Goal: Download file/media

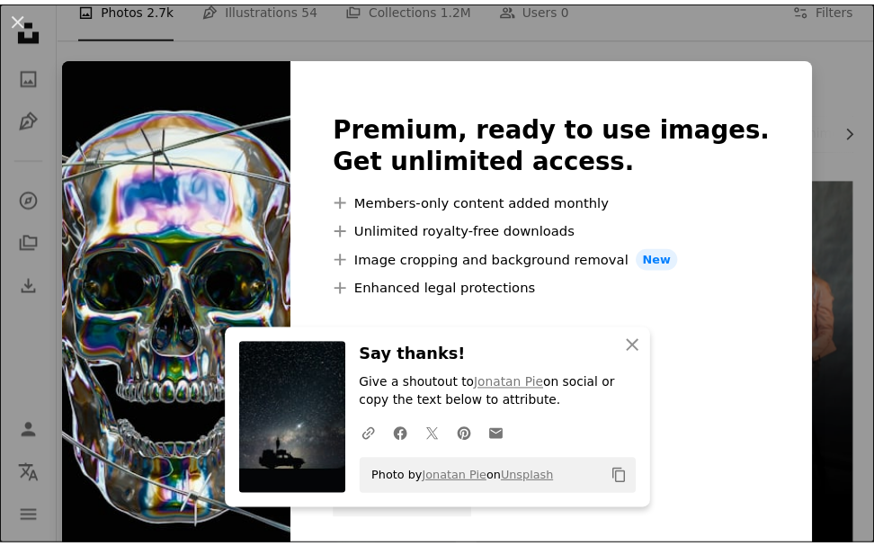
scroll to position [270, 0]
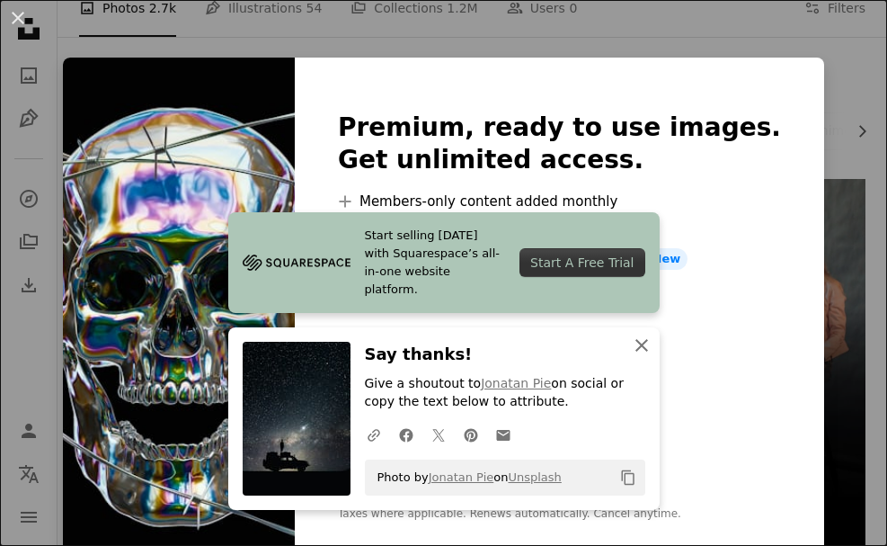
click at [638, 345] on icon "An X shape" at bounding box center [642, 345] width 22 height 22
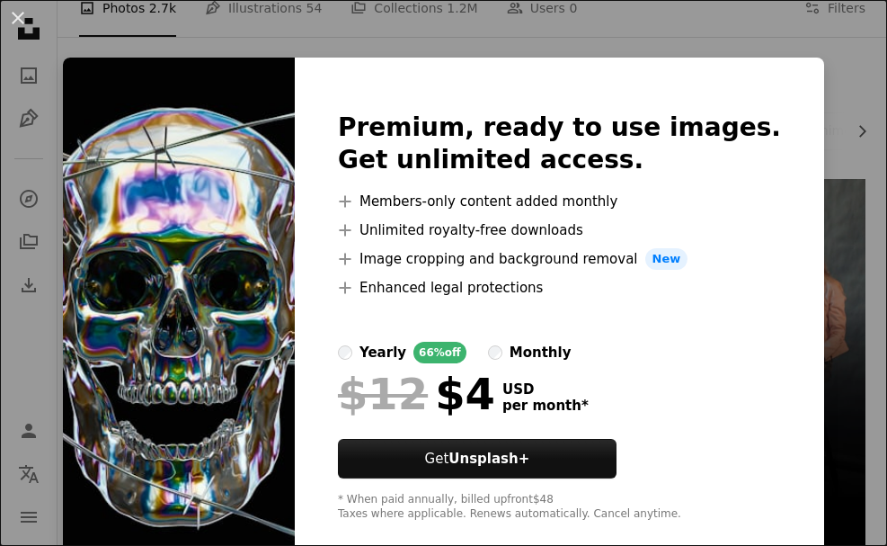
click at [786, 30] on div "An X shape Premium, ready to use images. Get unlimited access. A plus sign Memb…" at bounding box center [443, 273] width 887 height 546
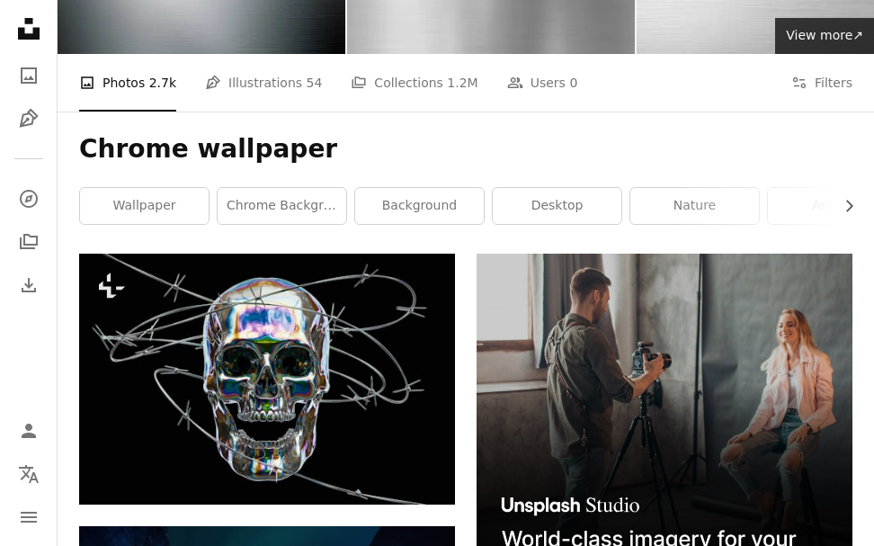
scroll to position [180, 0]
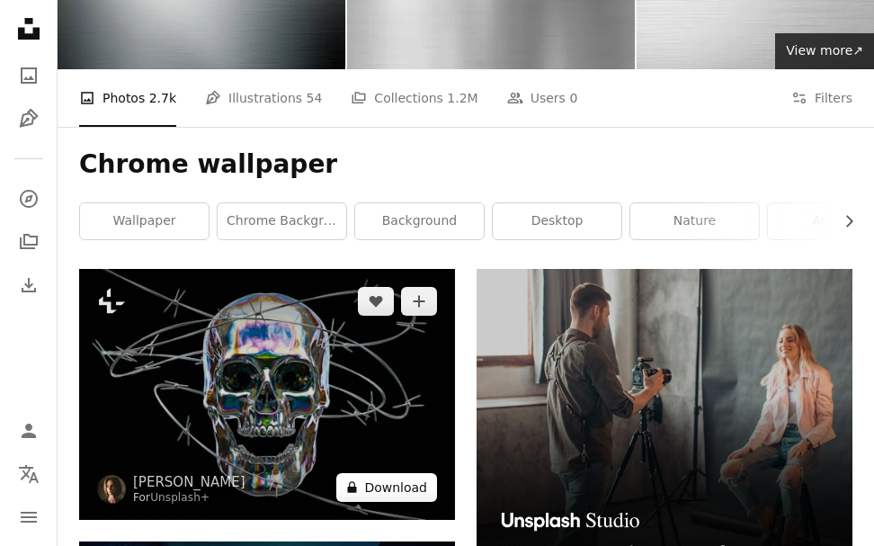
click at [381, 473] on button "A lock Download" at bounding box center [386, 487] width 101 height 29
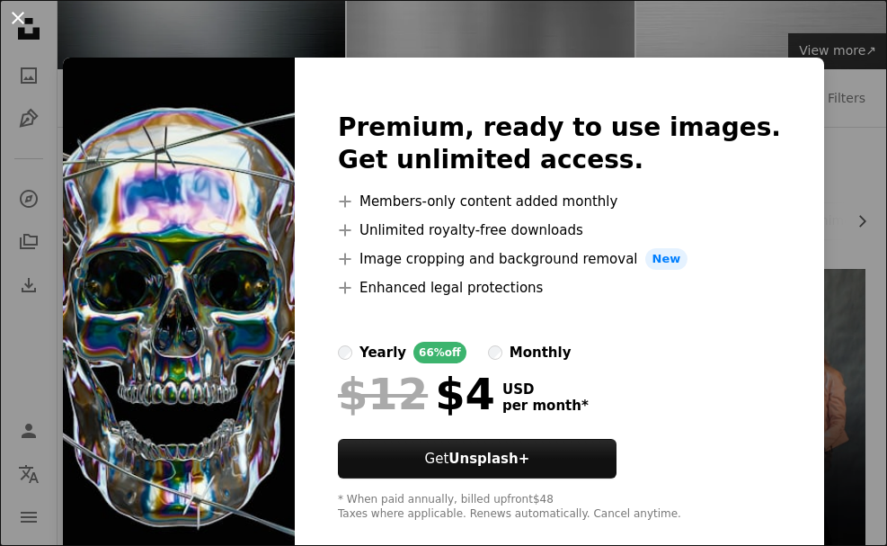
click at [10, 24] on button "An X shape" at bounding box center [18, 18] width 22 height 22
